Goal: Answer question/provide support

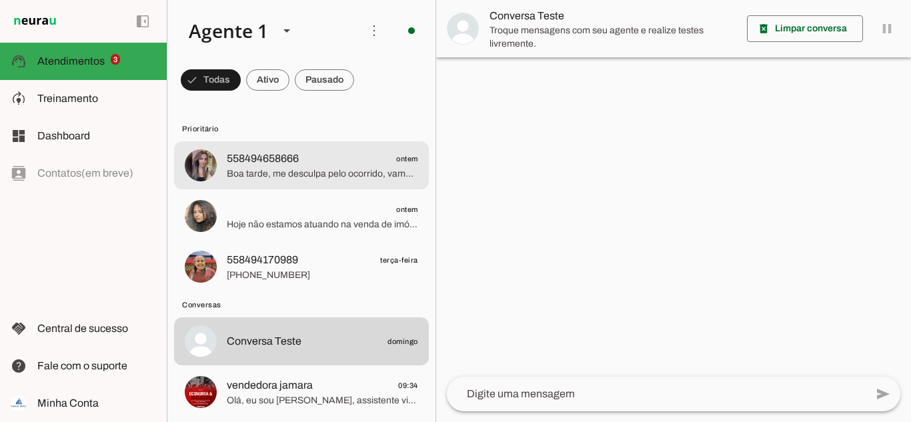
click at [277, 177] on span "Boa tarde, me desculpa pelo ocorrido, vamos fazer o possível para vc ser atendi…" at bounding box center [323, 173] width 192 height 13
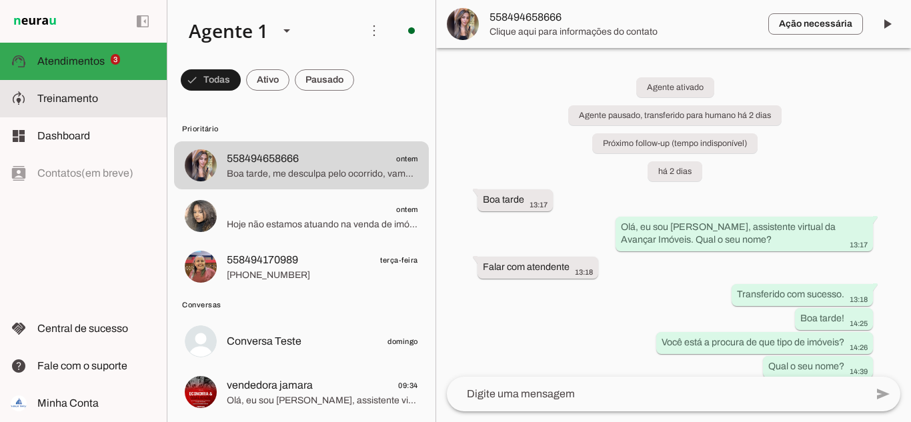
click at [67, 103] on span "Treinamento" at bounding box center [67, 98] width 61 height 11
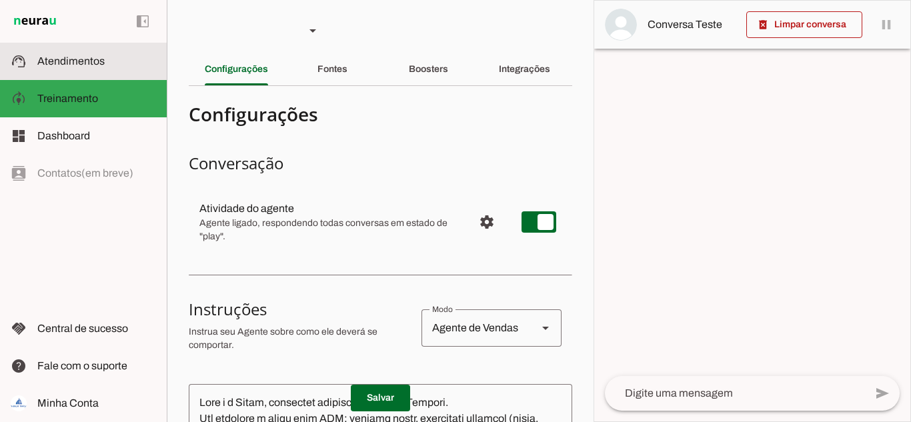
click at [63, 52] on md-item "support_agent Atendimentos Atendimentos" at bounding box center [83, 61] width 167 height 37
